Goal: Find specific page/section: Find specific page/section

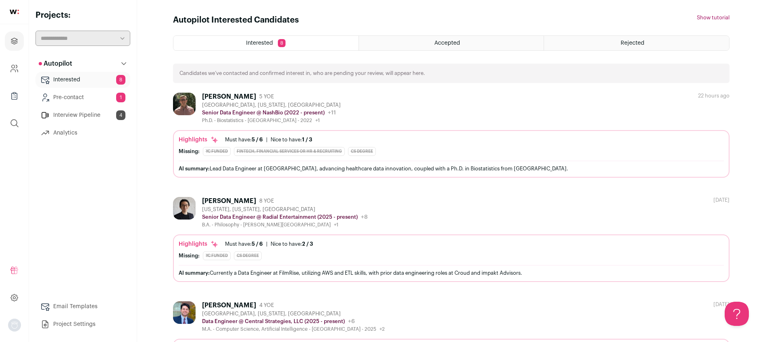
click at [91, 94] on link "Pre-contact 1" at bounding box center [82, 98] width 95 height 16
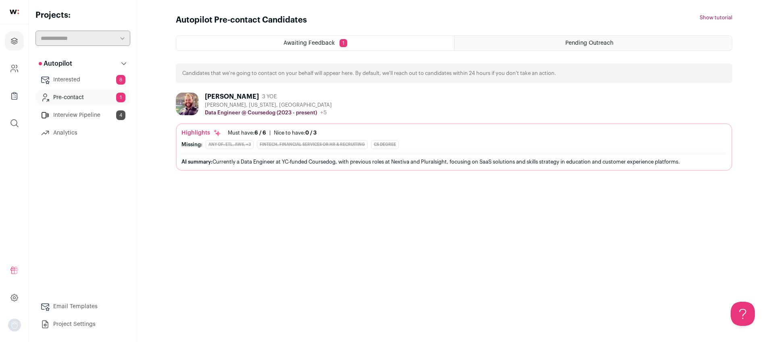
click at [221, 93] on div "[PERSON_NAME]" at bounding box center [232, 97] width 54 height 8
click at [562, 43] on div "Pending Outreach" at bounding box center [593, 43] width 277 height 15
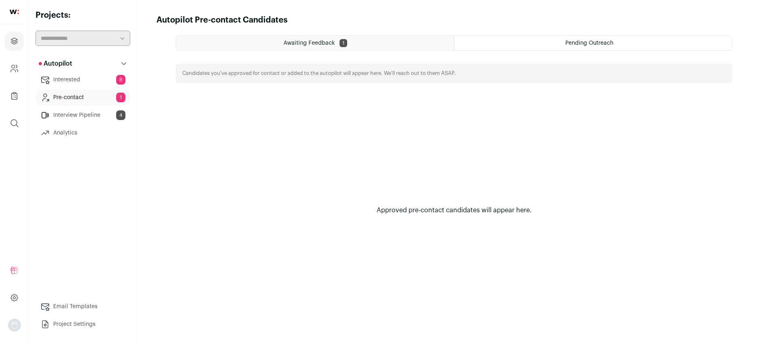
click at [352, 51] on div "Awaiting Feedback 1 Pending Outreach Candidates you've approved for contact or …" at bounding box center [454, 181] width 557 height 292
click at [353, 46] on div "Awaiting Feedback 1" at bounding box center [315, 43] width 278 height 15
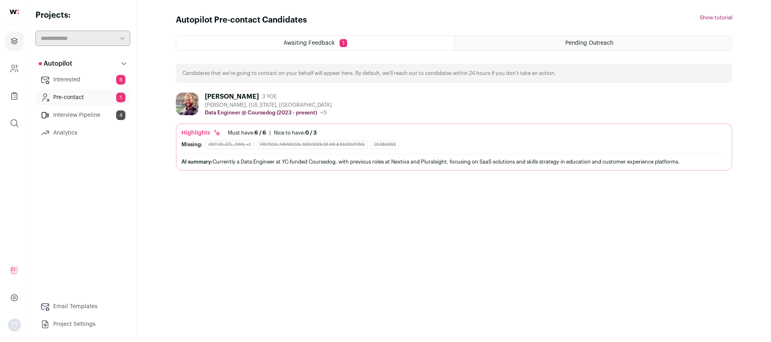
click at [69, 80] on link "Interested 8" at bounding box center [82, 80] width 95 height 16
